Goal: Book appointment/travel/reservation

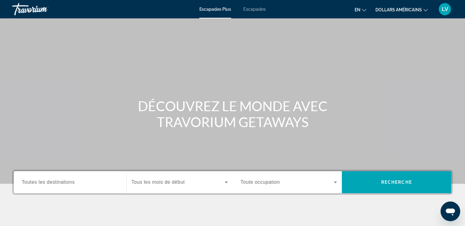
click at [361, 11] on button "en Anglais Espagnol Français italien Portugais russe" at bounding box center [361, 9] width 12 height 9
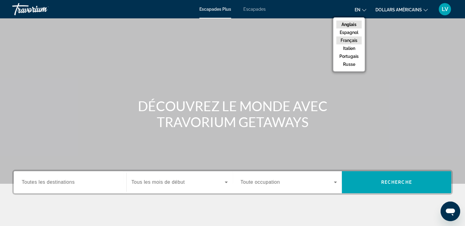
click at [353, 39] on font "Français" at bounding box center [349, 40] width 17 height 5
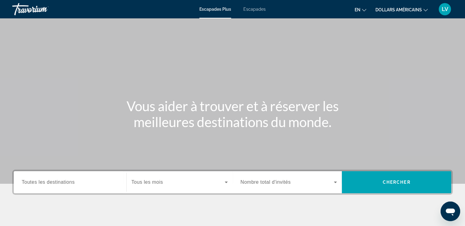
click at [418, 9] on font "dollars américains" at bounding box center [399, 9] width 47 height 5
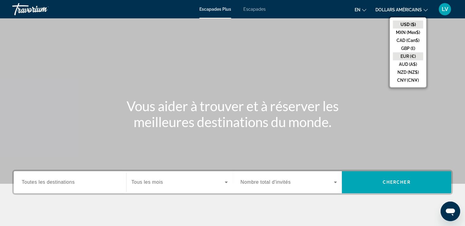
click at [409, 57] on button "EUR (€)" at bounding box center [408, 56] width 30 height 8
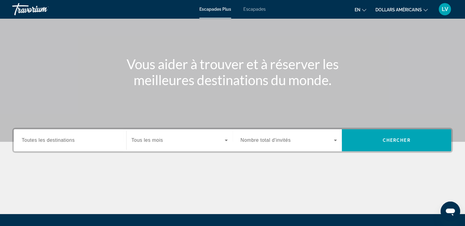
scroll to position [32, 0]
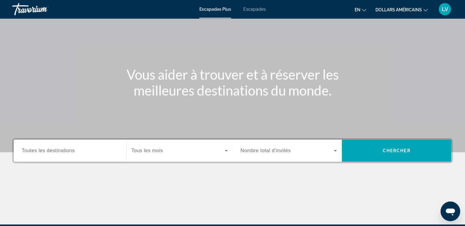
click at [258, 9] on font "Escapades" at bounding box center [255, 9] width 22 height 5
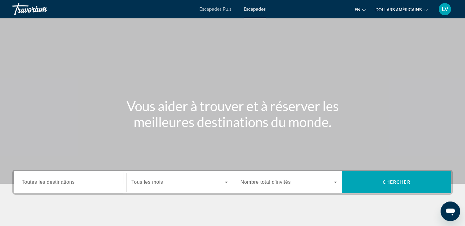
click at [270, 189] on div "Search widget" at bounding box center [289, 182] width 97 height 17
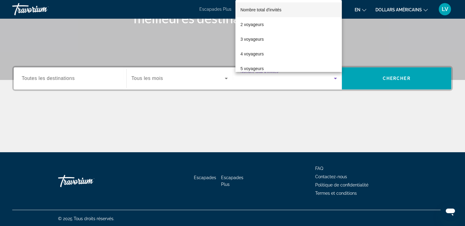
scroll to position [105, 0]
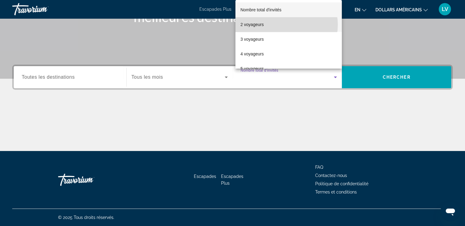
click at [285, 24] on mat-option "2 voyageurs" at bounding box center [289, 24] width 106 height 15
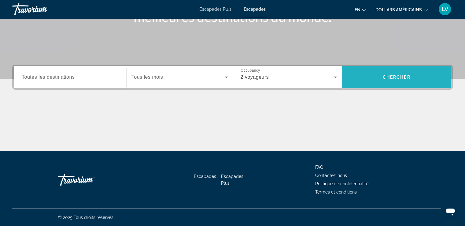
click at [373, 82] on span "Search widget" at bounding box center [397, 77] width 110 height 15
